Goal: Subscribe to service/newsletter

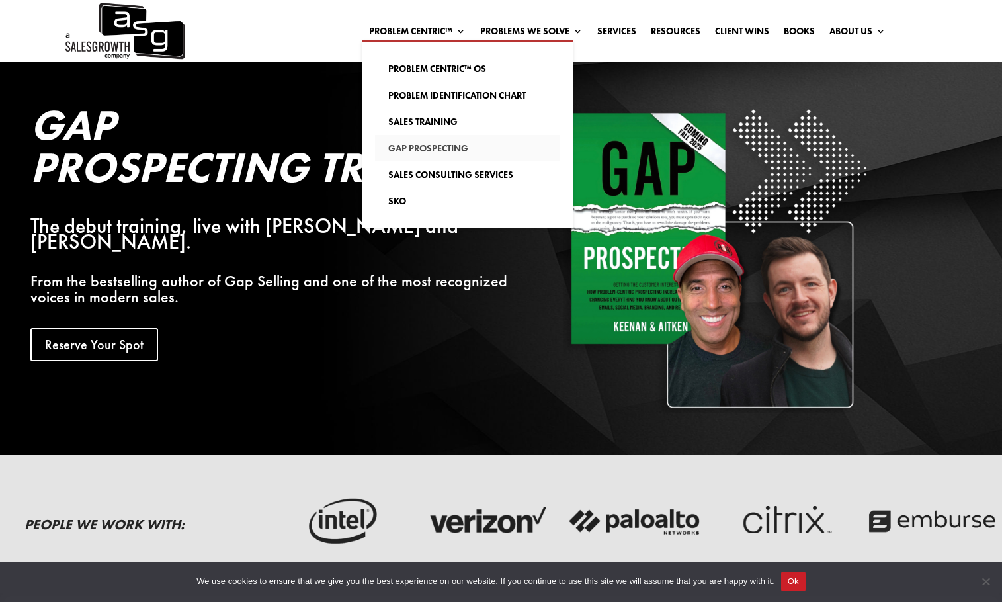
click at [442, 141] on link "Gap Prospecting" at bounding box center [467, 148] width 185 height 26
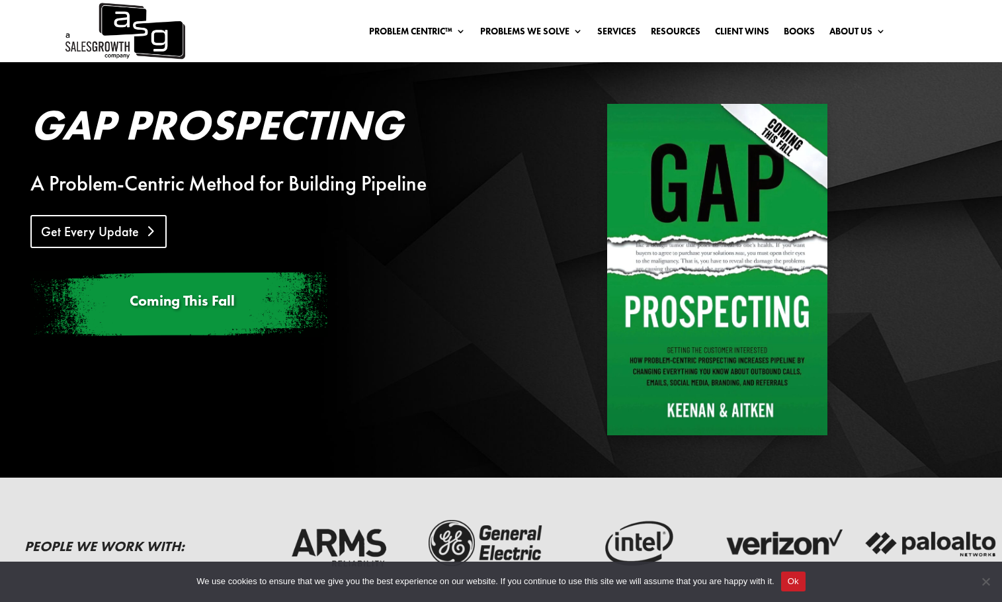
click at [100, 235] on link "Get Every Update" at bounding box center [98, 231] width 136 height 33
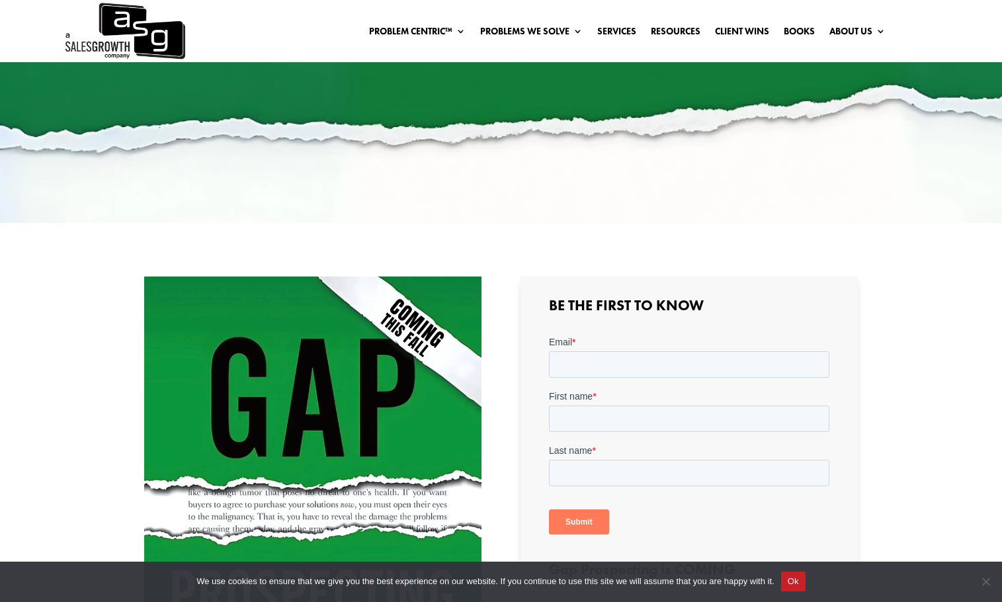
scroll to position [198, 0]
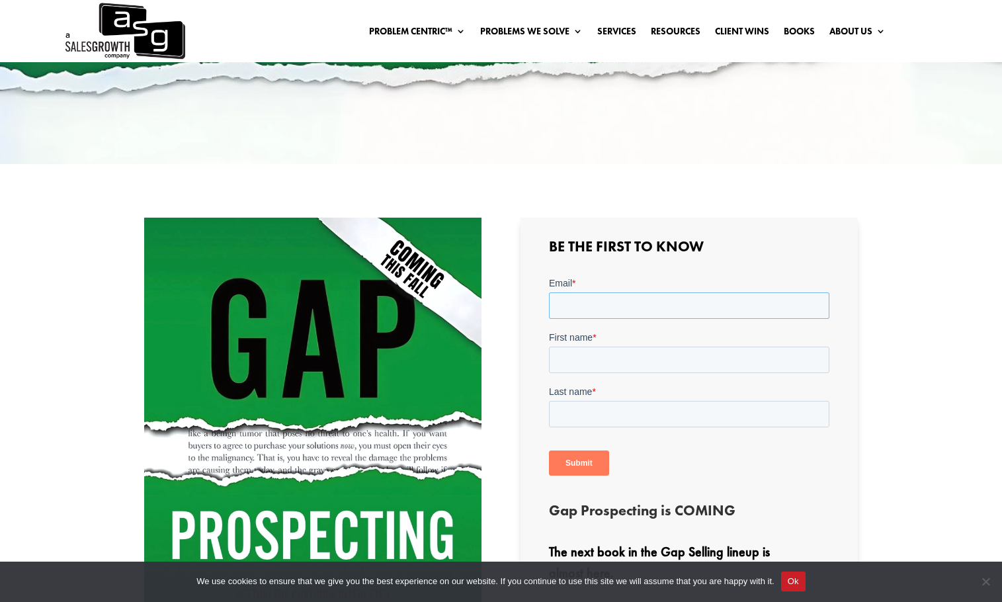
click at [603, 307] on input "Email *" at bounding box center [689, 305] width 280 height 26
type input "abram.langston@InTimeTec.com"
click at [643, 356] on input "First name *" at bounding box center [689, 360] width 280 height 26
type input "Abram"
click at [635, 413] on input "Last name *" at bounding box center [689, 414] width 280 height 26
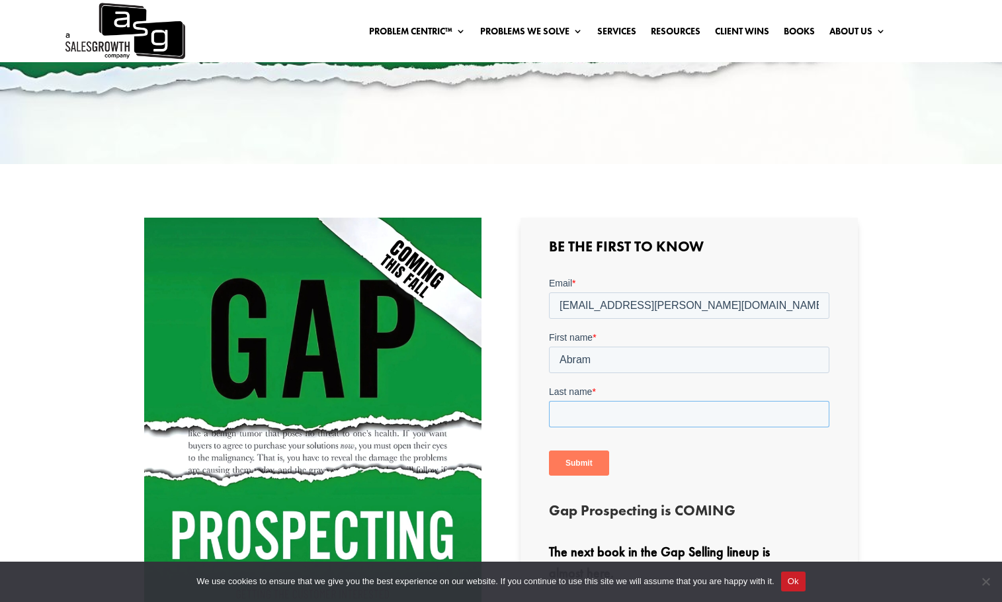
type input "Langston"
click at [601, 462] on input "Submit" at bounding box center [579, 462] width 60 height 25
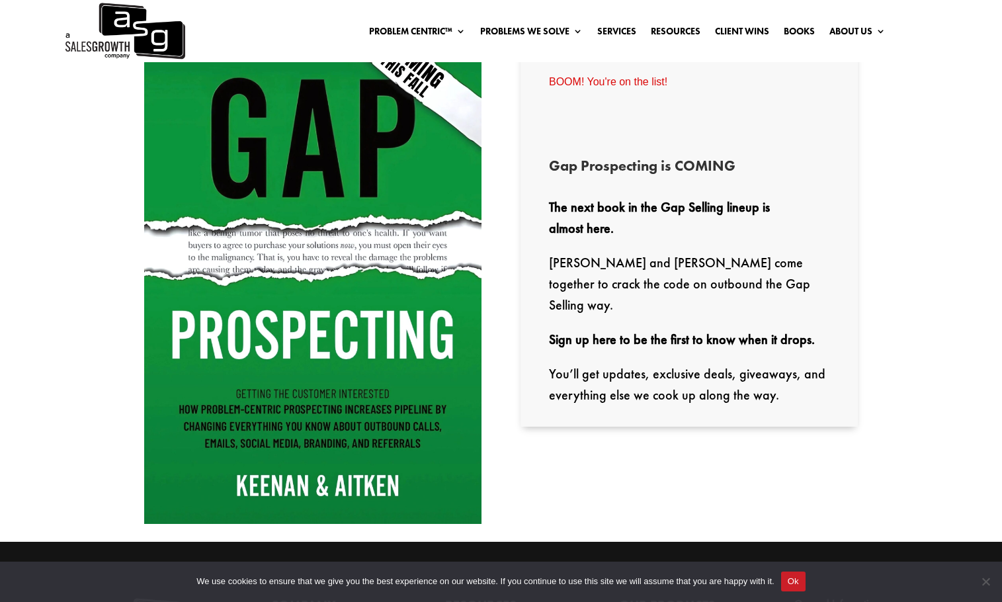
scroll to position [463, 0]
